Goal: Information Seeking & Learning: Learn about a topic

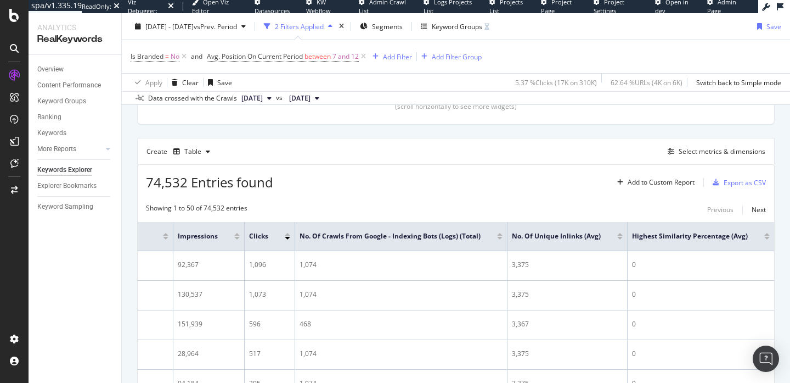
scroll to position [0, 368]
click at [547, 156] on div "Select metrics & dimensions" at bounding box center [722, 151] width 87 height 9
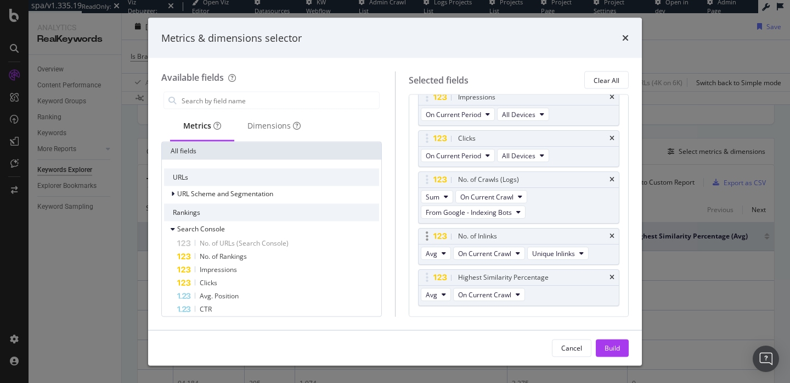
scroll to position [58, 0]
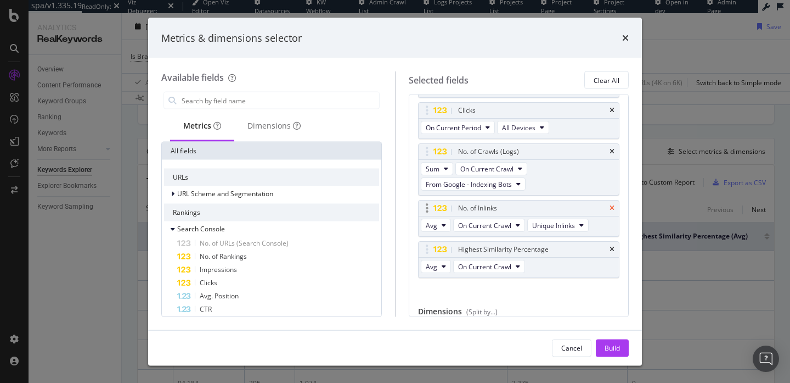
click at [547, 209] on icon "times" at bounding box center [612, 208] width 5 height 7
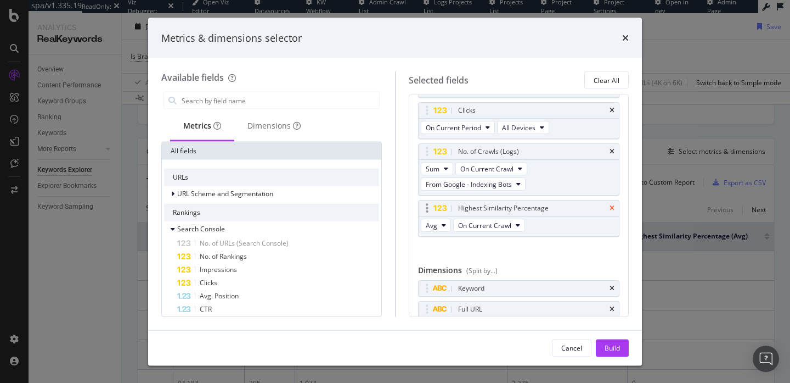
click at [547, 209] on icon "times" at bounding box center [612, 208] width 5 height 7
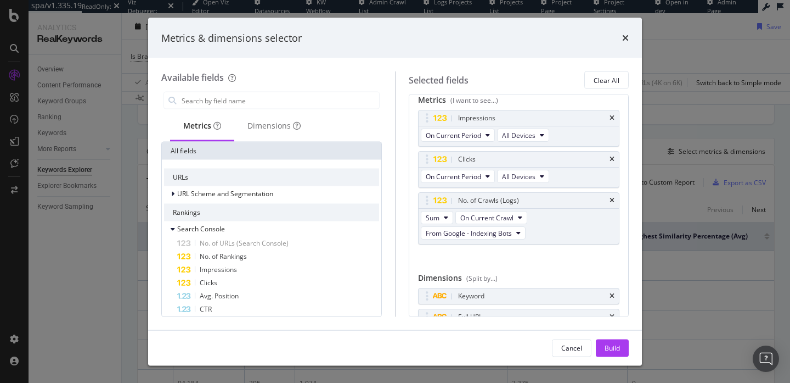
scroll to position [0, 0]
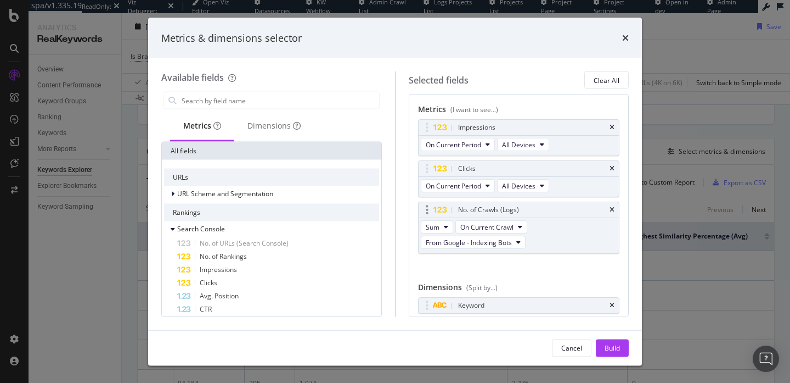
click at [428, 210] on icon "modal" at bounding box center [427, 209] width 3 height 11
click at [430, 211] on div "modal" at bounding box center [427, 209] width 13 height 11
click at [424, 212] on div "modal" at bounding box center [427, 209] width 13 height 11
click at [428, 206] on icon "modal" at bounding box center [427, 209] width 3 height 11
click at [427, 213] on icon "modal" at bounding box center [427, 209] width 3 height 11
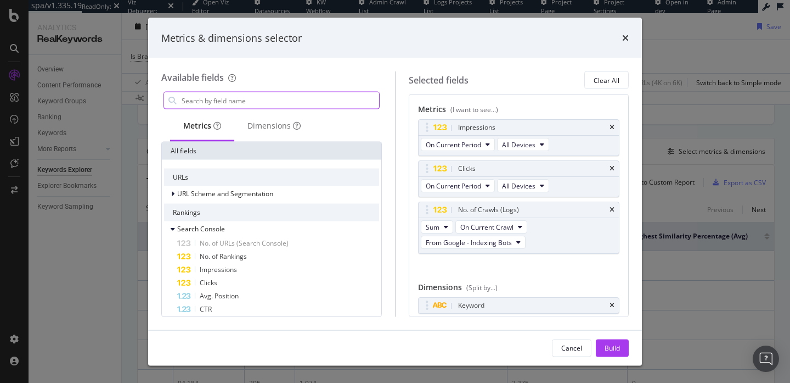
click at [245, 99] on input "modal" at bounding box center [280, 100] width 199 height 16
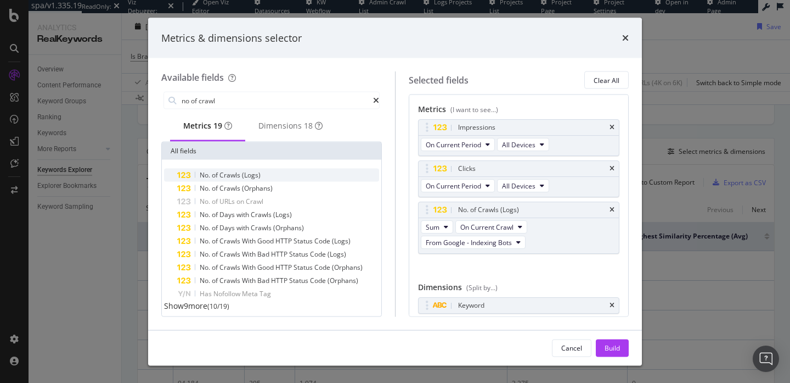
click at [239, 179] on span "Crawls" at bounding box center [231, 174] width 23 height 9
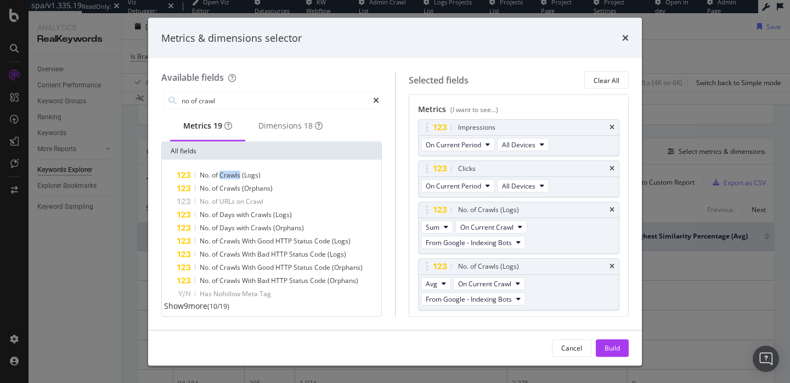
click at [239, 179] on span "Crawls" at bounding box center [231, 174] width 23 height 9
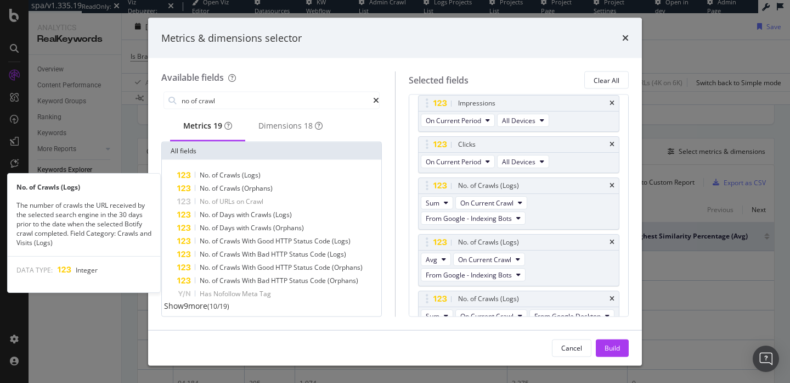
scroll to position [35, 0]
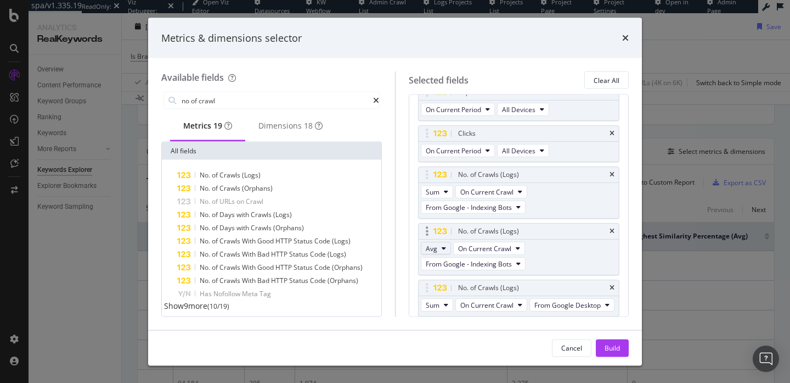
click at [444, 242] on button "Avg" at bounding box center [436, 248] width 30 height 13
click at [440, 269] on span "Sum" at bounding box center [437, 267] width 14 height 10
click at [442, 304] on button "Sum" at bounding box center [437, 304] width 32 height 13
click at [441, 319] on span "Sum" at bounding box center [437, 324] width 14 height 10
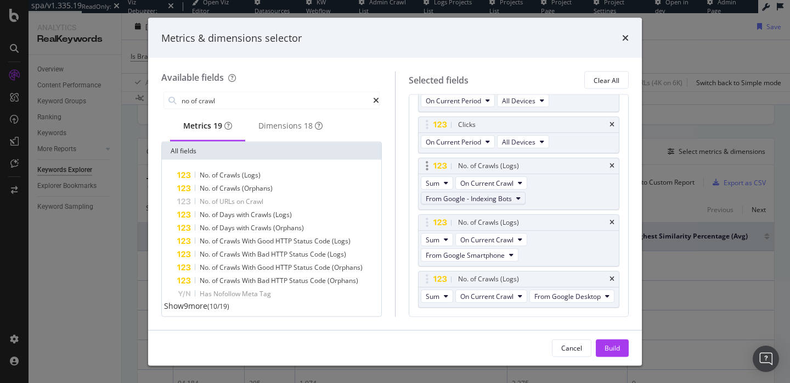
scroll to position [80, 0]
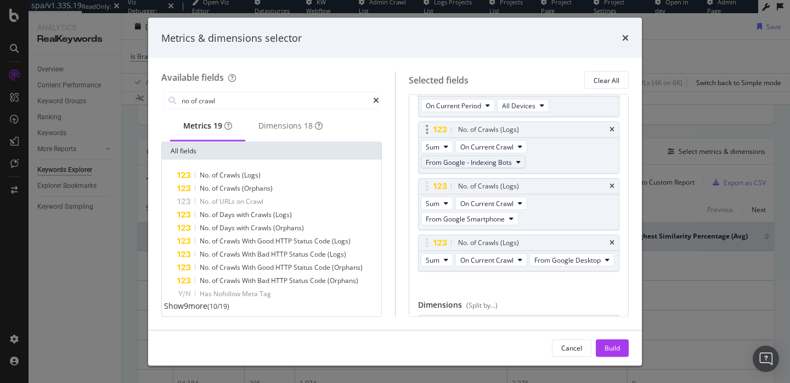
click at [496, 161] on span "From Google - Indexing Bots" at bounding box center [469, 161] width 86 height 9
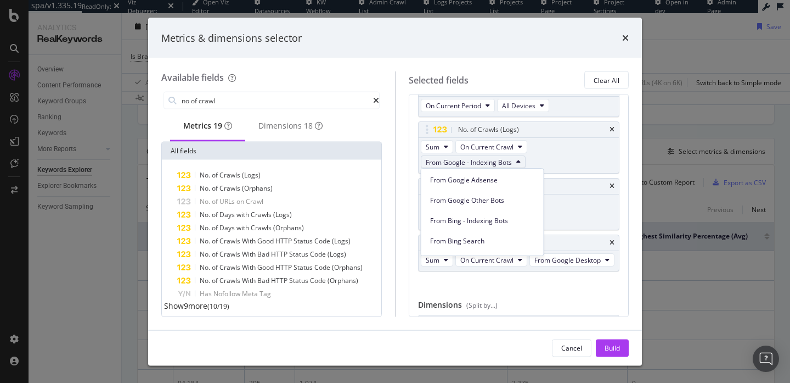
scroll to position [84, 0]
click at [497, 294] on div "Metrics (I want to see...) Impressions On Current Period All Devices Clicks On …" at bounding box center [519, 200] width 202 height 352
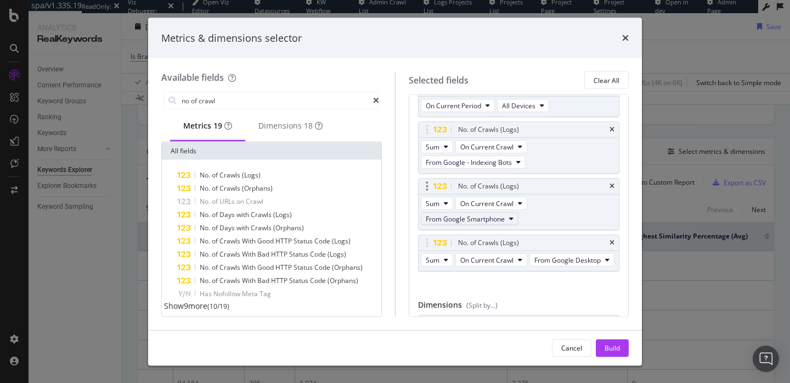
click at [482, 221] on span "From Google Smartphone" at bounding box center [465, 218] width 79 height 9
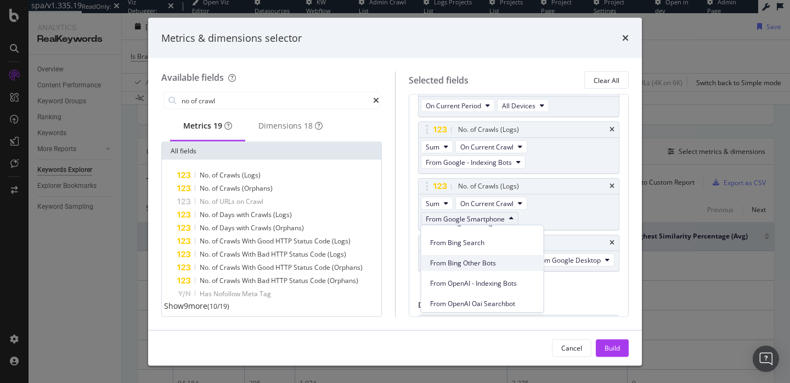
scroll to position [149, 0]
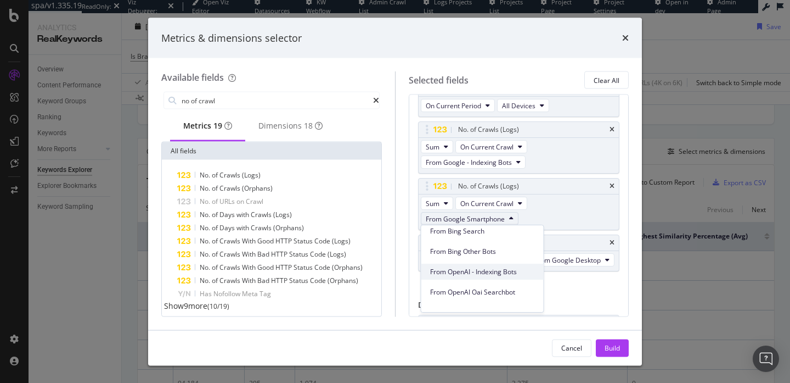
click at [485, 276] on div "From OpenAI - Indexing Bots" at bounding box center [483, 271] width 122 height 16
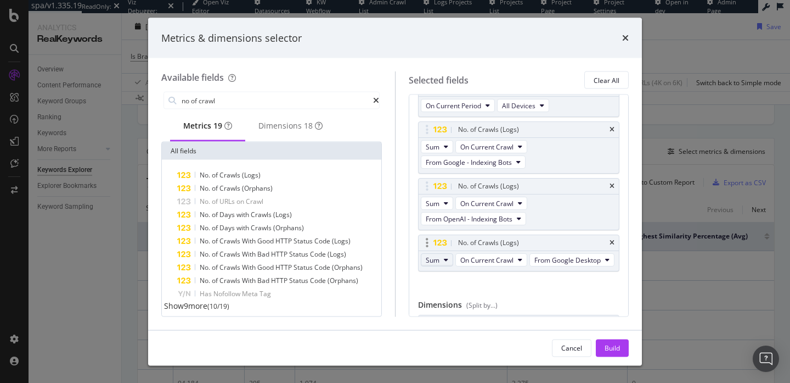
click at [451, 259] on button "Sum" at bounding box center [437, 259] width 32 height 13
click at [486, 258] on span "On Current Crawl" at bounding box center [486, 259] width 53 height 9
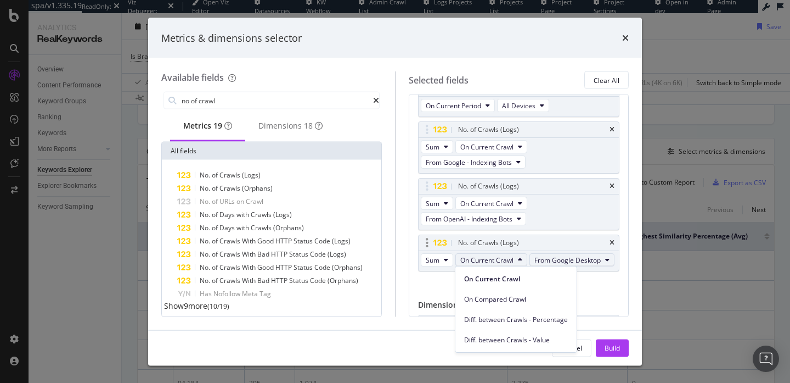
click at [547, 253] on button "From Google Desktop" at bounding box center [572, 259] width 85 height 13
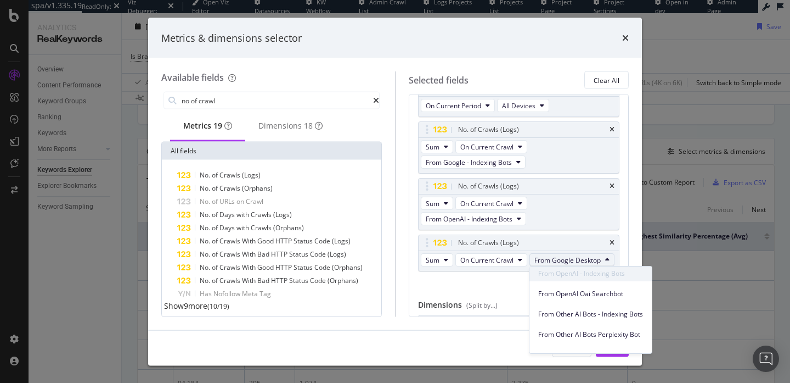
scroll to position [201, 0]
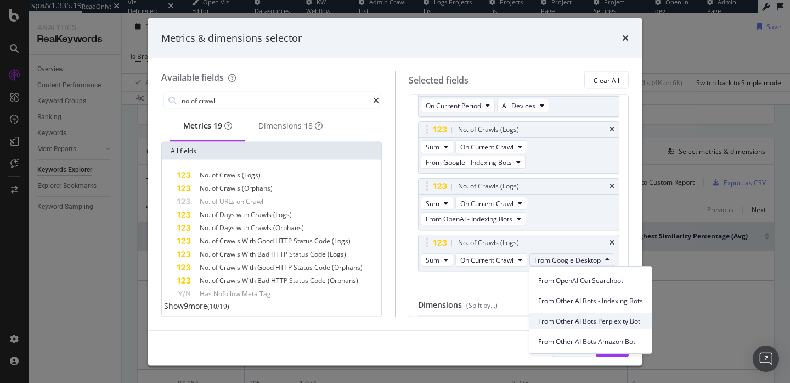
click at [547, 328] on div "From Other AI Bots Perplexity Bot" at bounding box center [591, 321] width 122 height 16
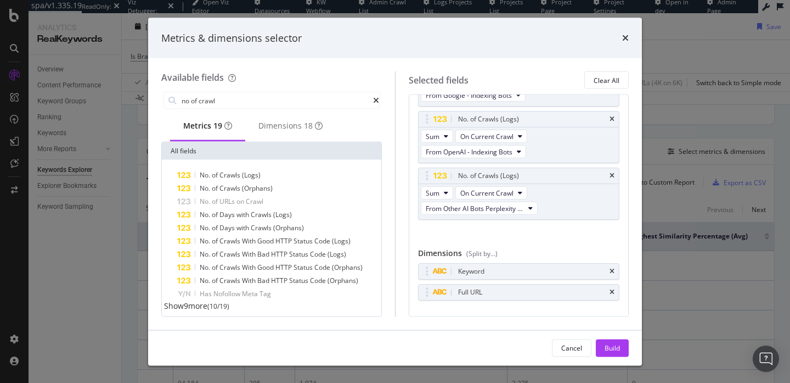
scroll to position [169, 0]
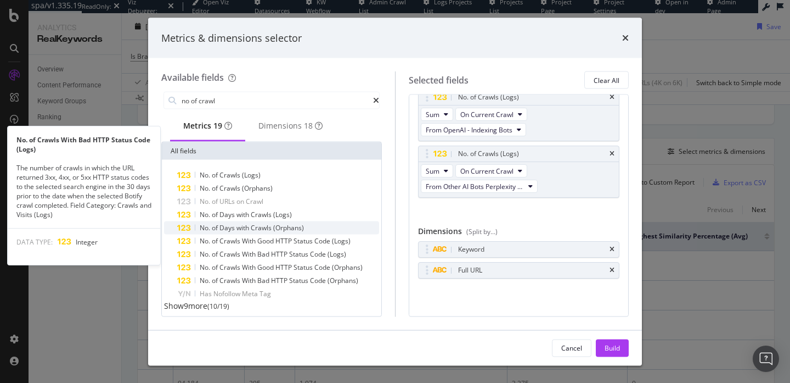
drag, startPoint x: 606, startPoint y: 340, endPoint x: 288, endPoint y: 234, distance: 335.5
click at [287, 235] on div "Metrics & dimensions selector Available fields no of crawl Metrics 19 Dimension…" at bounding box center [395, 191] width 494 height 347
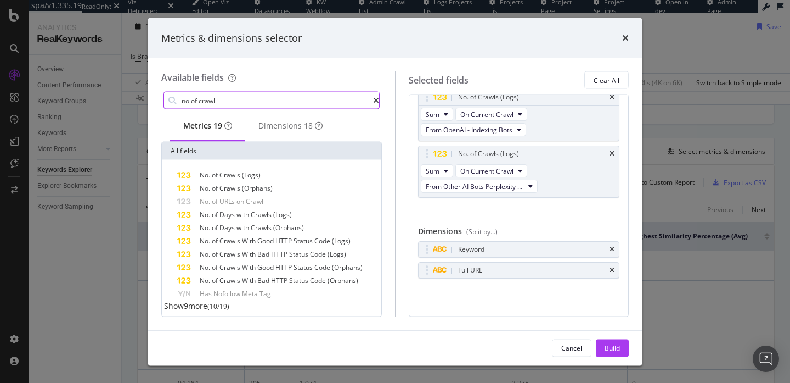
click at [248, 103] on input "no of crawl" at bounding box center [277, 100] width 193 height 16
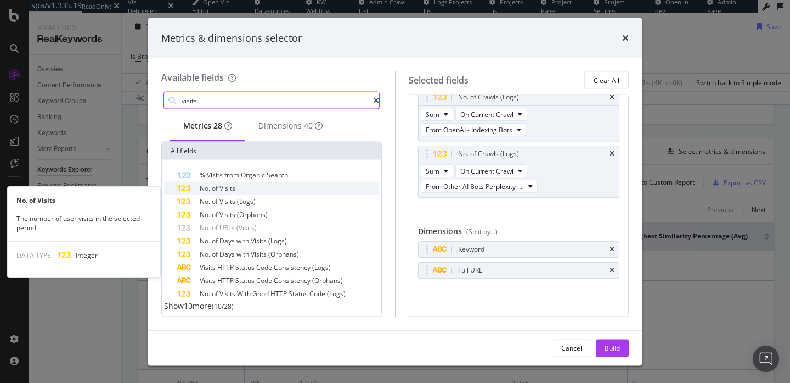
type input "visits"
click at [244, 191] on div "No. of Visits" at bounding box center [278, 188] width 202 height 13
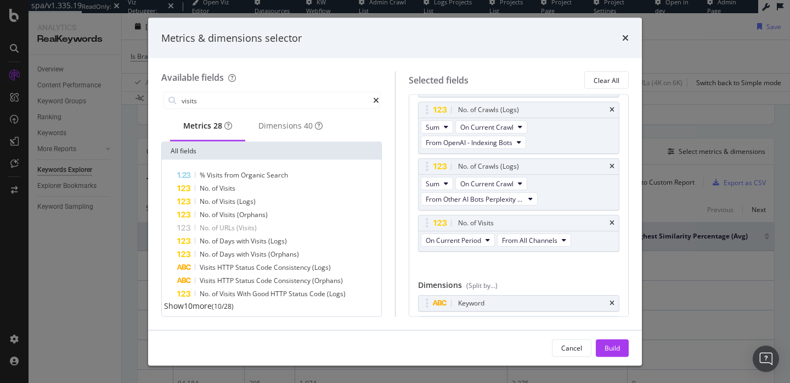
scroll to position [140, 0]
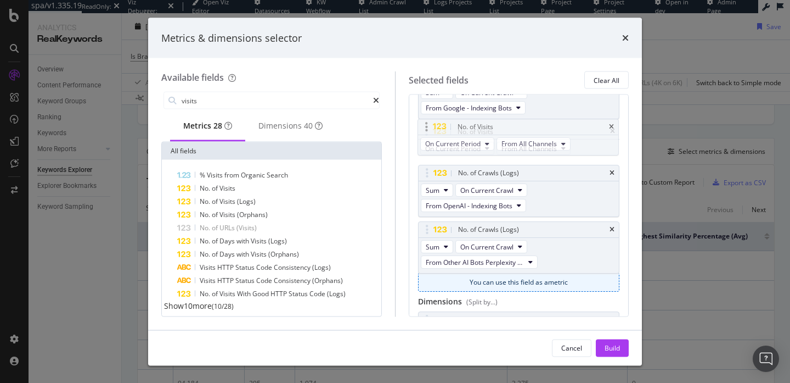
drag, startPoint x: 429, startPoint y: 238, endPoint x: 428, endPoint y: 125, distance: 112.5
click at [428, 125] on body "spa/v1.335.19 ReadOnly: Viz Debugger: Open Viz Editor Datasources KW Webflow Ad…" at bounding box center [395, 191] width 790 height 383
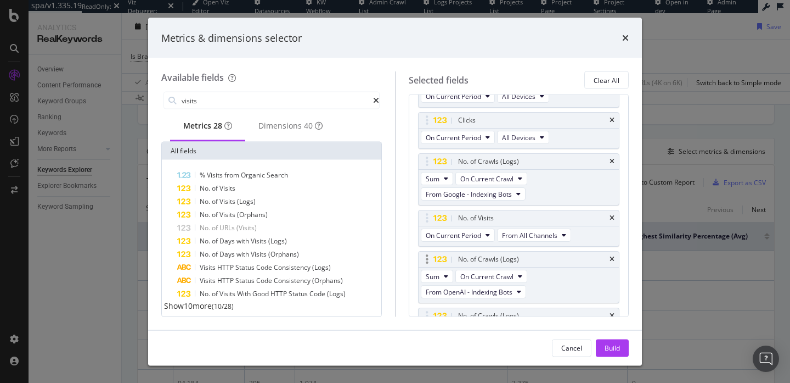
scroll to position [47, 0]
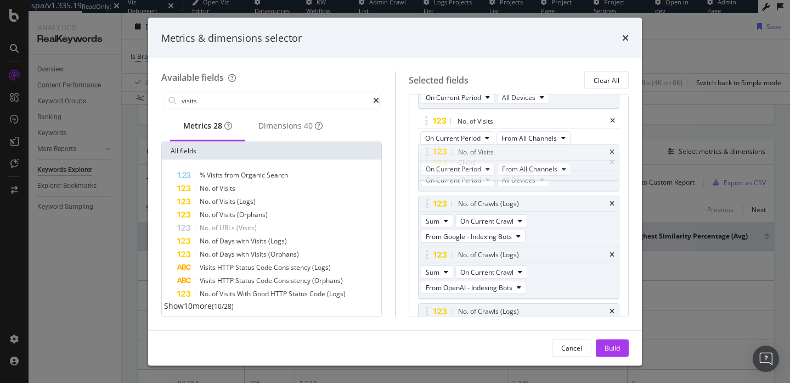
drag, startPoint x: 426, startPoint y: 215, endPoint x: 426, endPoint y: 158, distance: 57.1
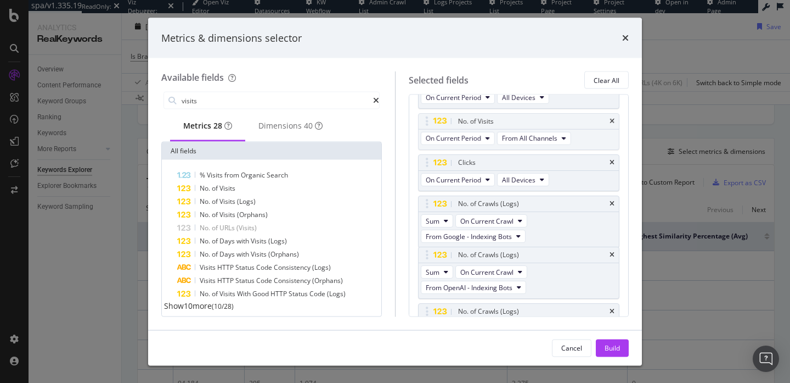
click at [426, 148] on body "spa/v1.335.19 ReadOnly: Viz Debugger: Open Viz Editor Datasources KW Webflow Ad…" at bounding box center [395, 191] width 790 height 383
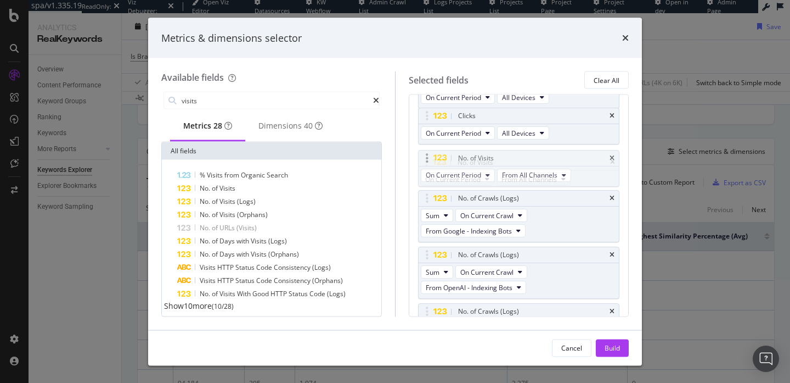
drag, startPoint x: 426, startPoint y: 120, endPoint x: 426, endPoint y: 156, distance: 36.8
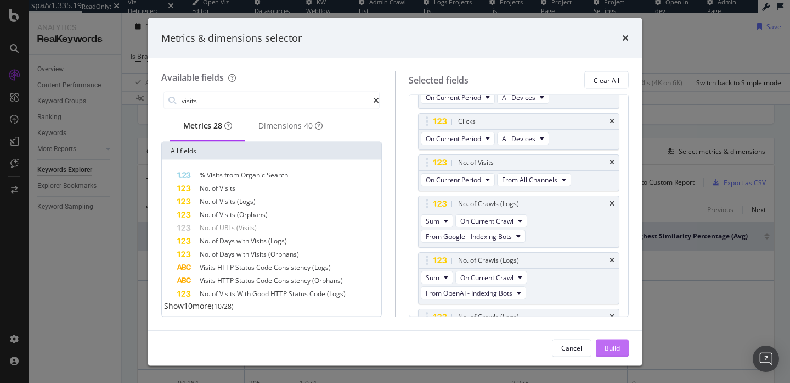
click at [547, 341] on div "Build" at bounding box center [612, 347] width 15 height 16
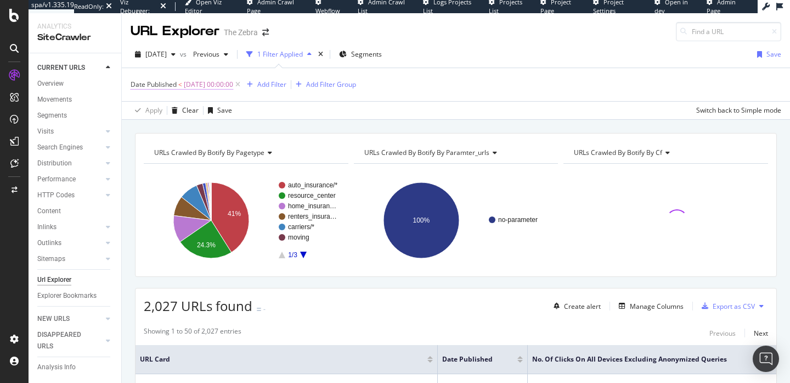
click at [229, 87] on span "[DATE] 00:00:00" at bounding box center [208, 84] width 49 height 15
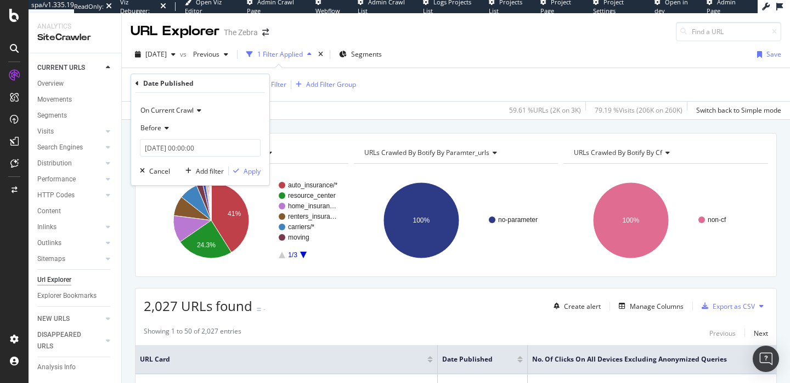
click at [142, 83] on div "Date Published" at bounding box center [201, 83] width 130 height 19
click at [138, 81] on icon at bounding box center [137, 83] width 3 height 7
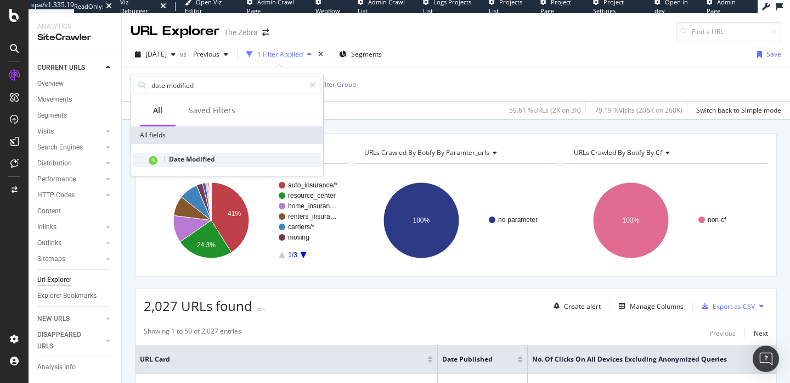
type input "date modified"
click at [229, 159] on div "Date Modified" at bounding box center [234, 160] width 175 height 14
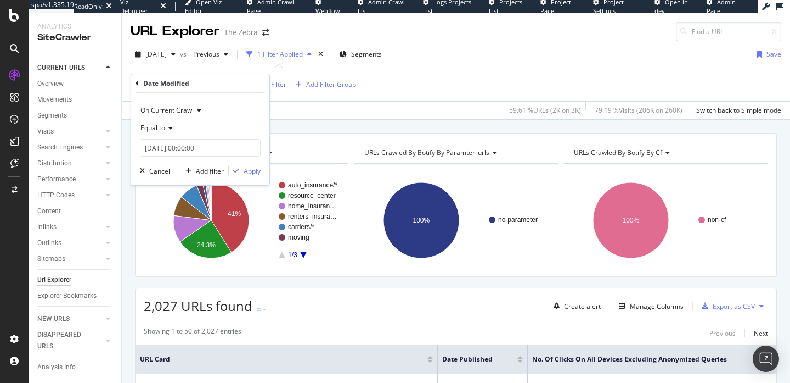
click at [170, 123] on div "Equal to" at bounding box center [200, 128] width 121 height 18
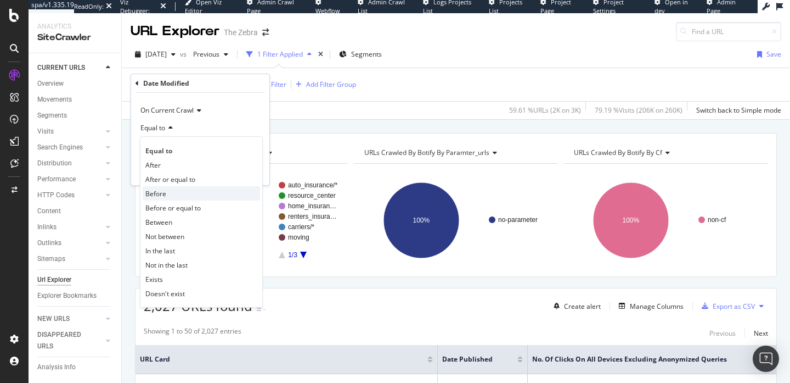
click at [173, 194] on div "Before" at bounding box center [201, 193] width 117 height 14
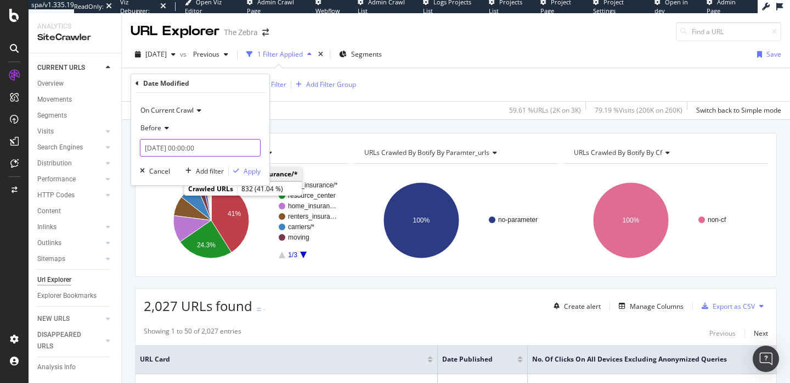
click at [181, 148] on input "[DATE] 00:00:00" at bounding box center [200, 148] width 121 height 18
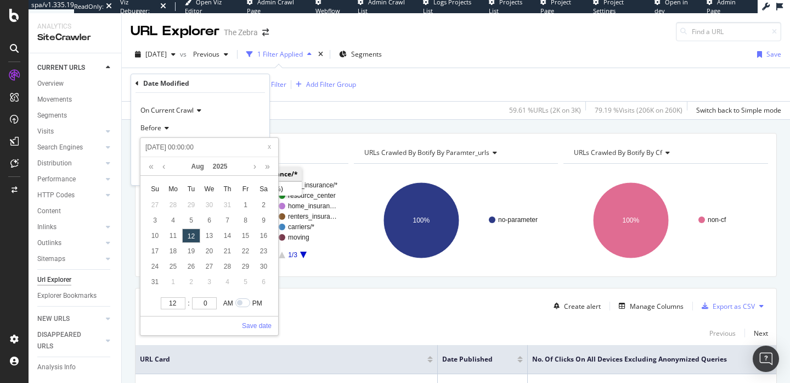
click at [158, 150] on input "[DATE] 00:00:00" at bounding box center [209, 147] width 131 height 12
type input "[PHONE_NUMBER] 00:00:00"
type input "[DATE] 00:00:00"
click at [251, 323] on link "Save date" at bounding box center [257, 326] width 30 height 10
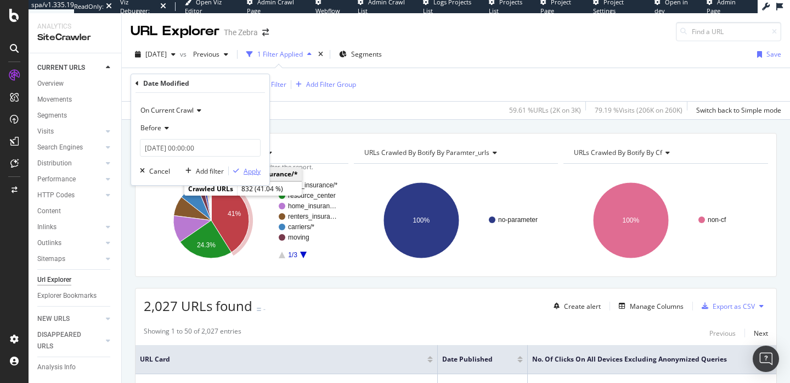
click at [245, 173] on div "Apply" at bounding box center [252, 170] width 17 height 9
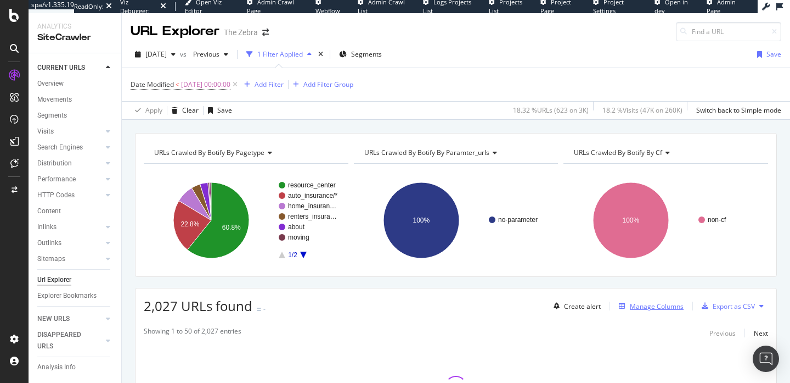
click at [633, 305] on div "Manage Columns" at bounding box center [657, 305] width 54 height 9
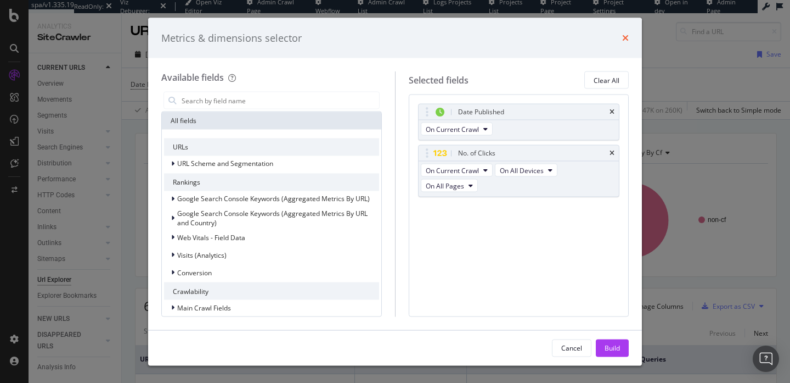
click at [625, 36] on icon "times" at bounding box center [625, 37] width 7 height 9
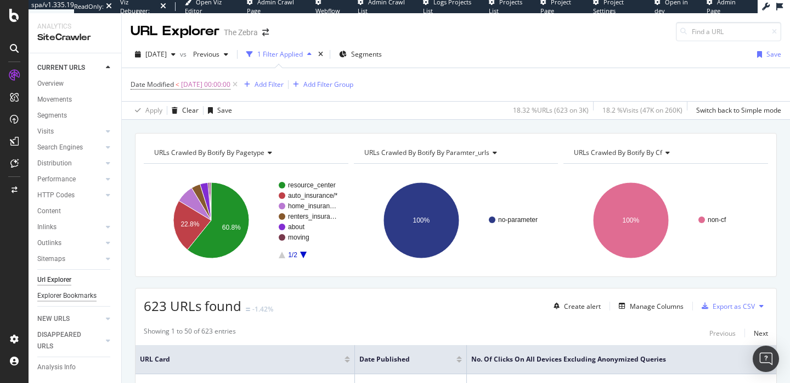
click at [89, 290] on div "Explorer Bookmarks" at bounding box center [66, 296] width 59 height 12
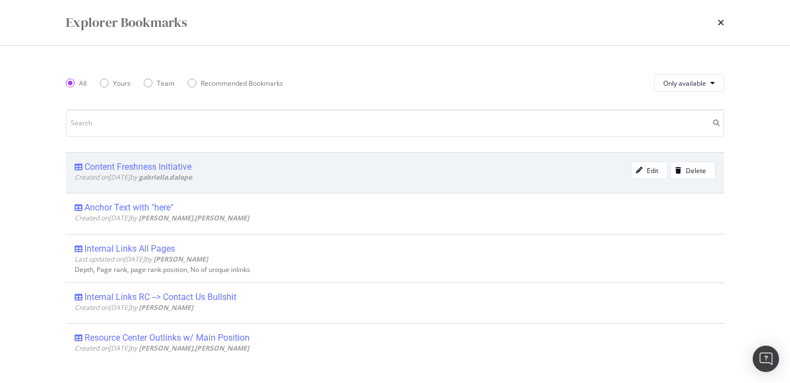
click at [154, 171] on div "Content Freshness Initiative" at bounding box center [138, 166] width 107 height 11
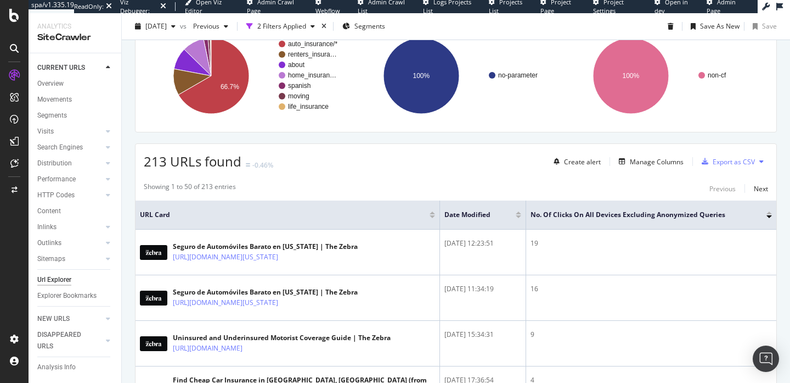
scroll to position [68, 0]
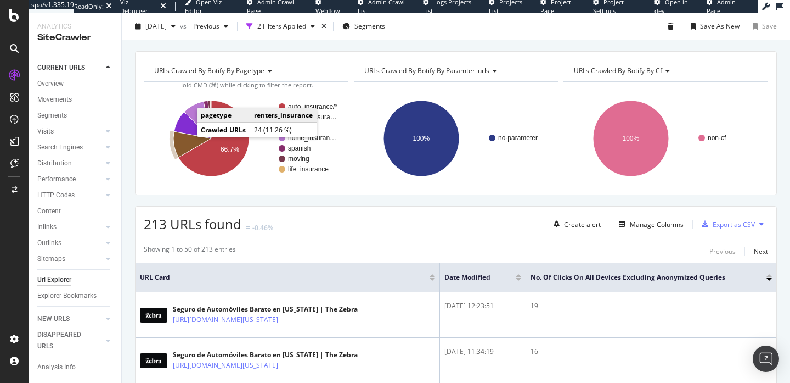
click at [186, 137] on icon "A chart." at bounding box center [192, 144] width 38 height 26
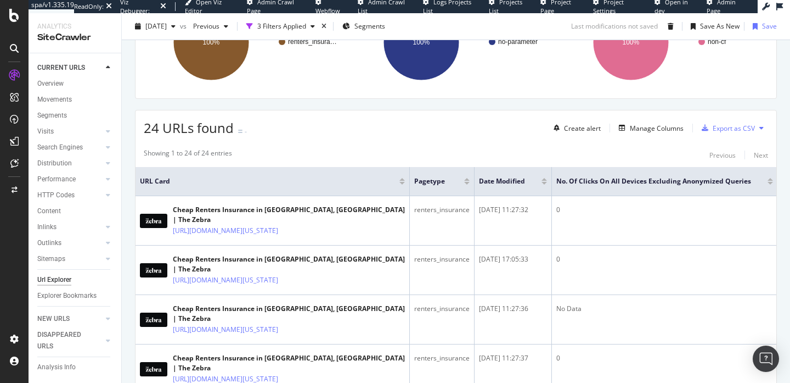
scroll to position [182, 0]
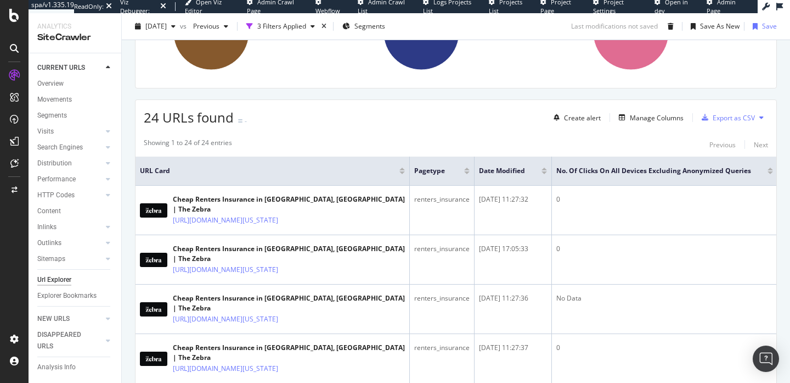
scroll to position [174, 0]
click at [73, 294] on div "Explorer Bookmarks" at bounding box center [66, 296] width 59 height 12
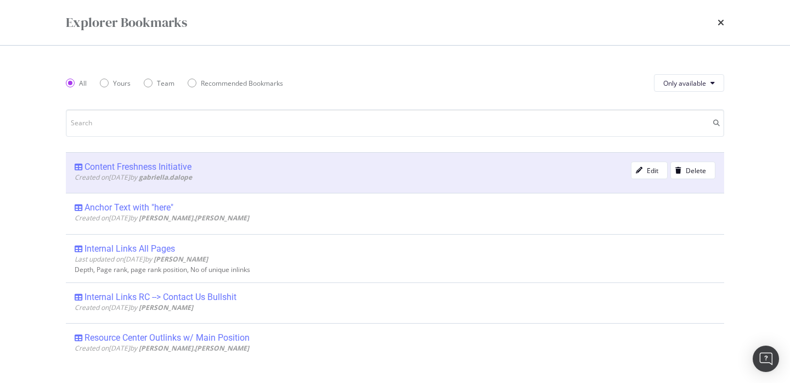
click at [143, 171] on div "Content Freshness Initiative" at bounding box center [138, 166] width 107 height 11
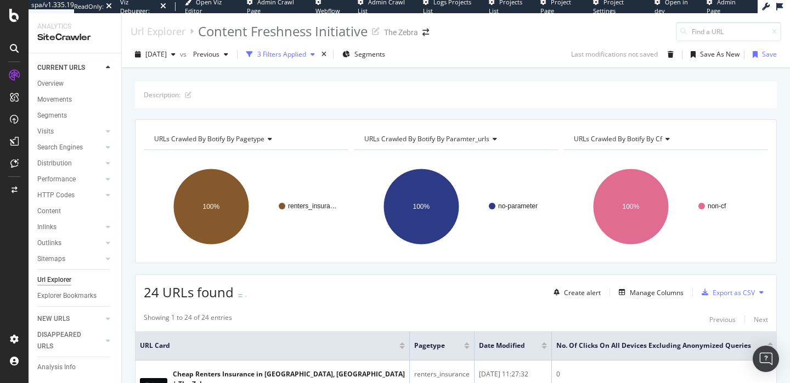
drag, startPoint x: 340, startPoint y: 54, endPoint x: 334, endPoint y: 55, distance: 6.1
click at [334, 55] on div "[DATE] vs Previous 3 Filters Applied Segments" at bounding box center [260, 55] width 259 height 18
click at [315, 55] on icon "button" at bounding box center [313, 54] width 4 height 7
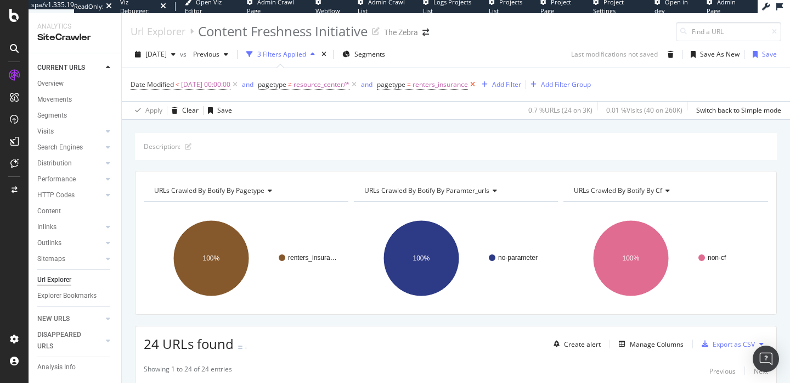
click at [478, 86] on icon at bounding box center [472, 84] width 9 height 11
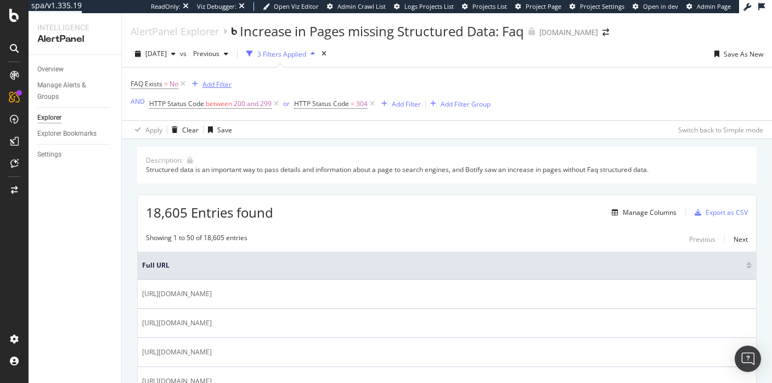
click at [221, 80] on div "Add Filter" at bounding box center [217, 84] width 29 height 9
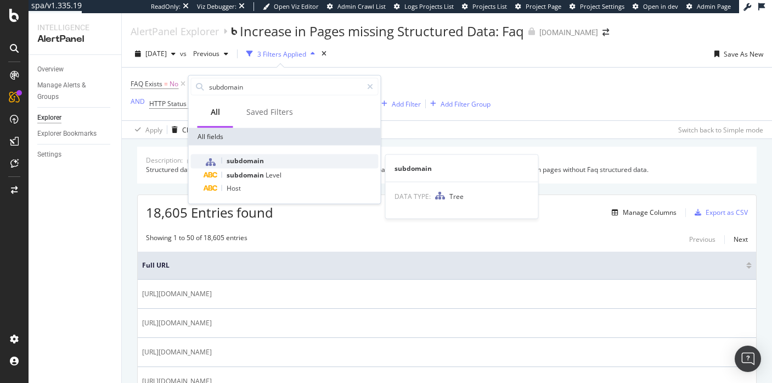
type input "subdomain"
click at [233, 157] on span "subdomain" at bounding box center [245, 160] width 37 height 9
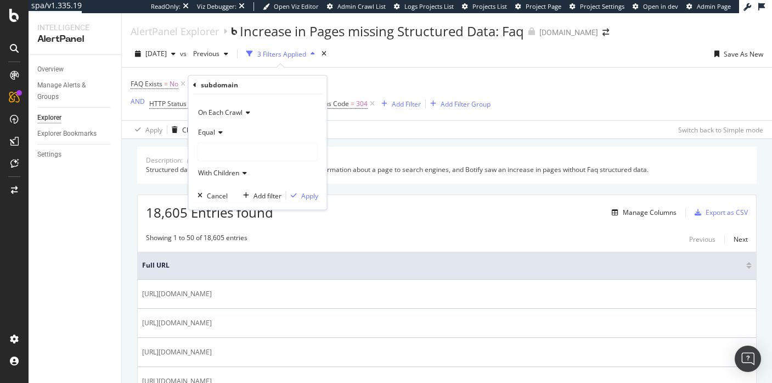
click at [214, 133] on span "Equal" at bounding box center [206, 131] width 17 height 9
click at [223, 166] on span "Not Equal" at bounding box center [218, 168] width 30 height 9
click at [232, 155] on div at bounding box center [258, 152] width 120 height 18
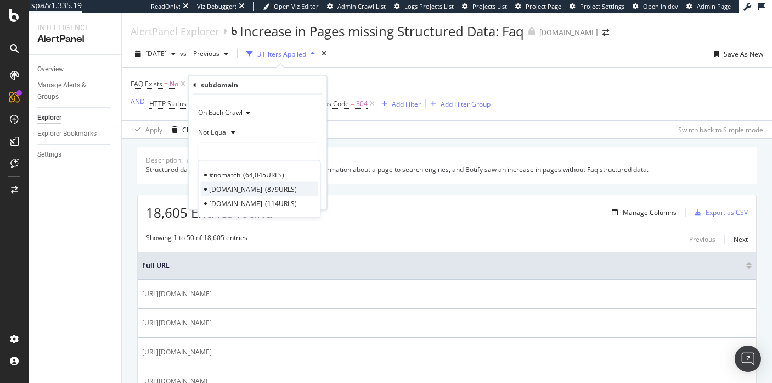
click at [229, 185] on span "homestore.zola.com" at bounding box center [235, 188] width 53 height 9
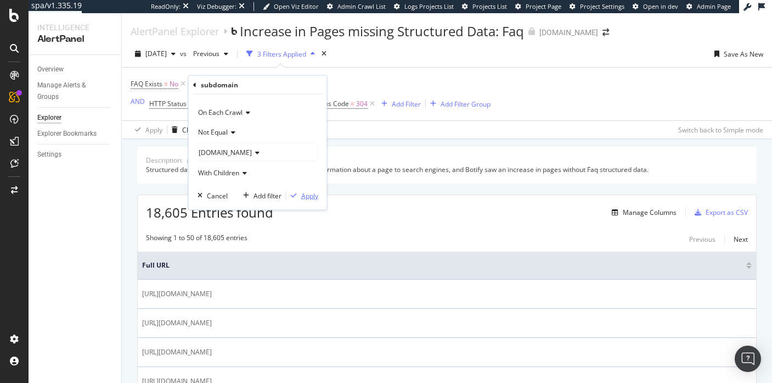
click at [310, 193] on div "Apply" at bounding box center [309, 194] width 17 height 9
